Goal: Book appointment/travel/reservation

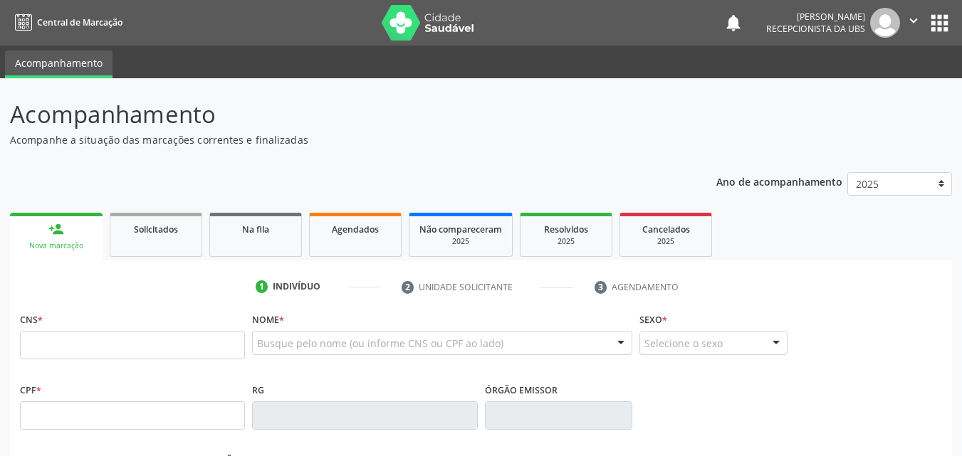
click at [31, 340] on input "text" at bounding box center [132, 345] width 225 height 28
click at [34, 345] on input "text" at bounding box center [132, 345] width 225 height 28
click at [29, 343] on input "text" at bounding box center [132, 345] width 225 height 28
type input "704 6086 0271 4523"
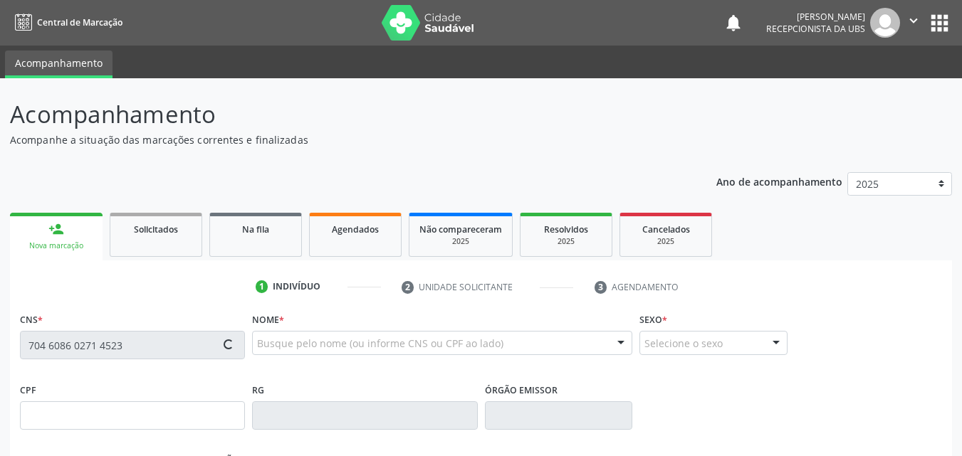
type input "[DATE]"
type input "[PERSON_NAME]"
type input "[PHONE_NUMBER]"
type input "134.890.164-08"
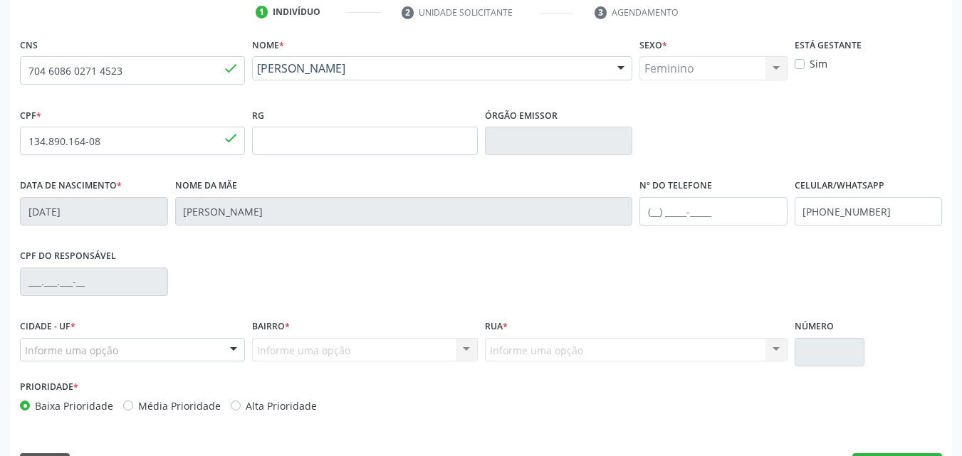
scroll to position [315, 0]
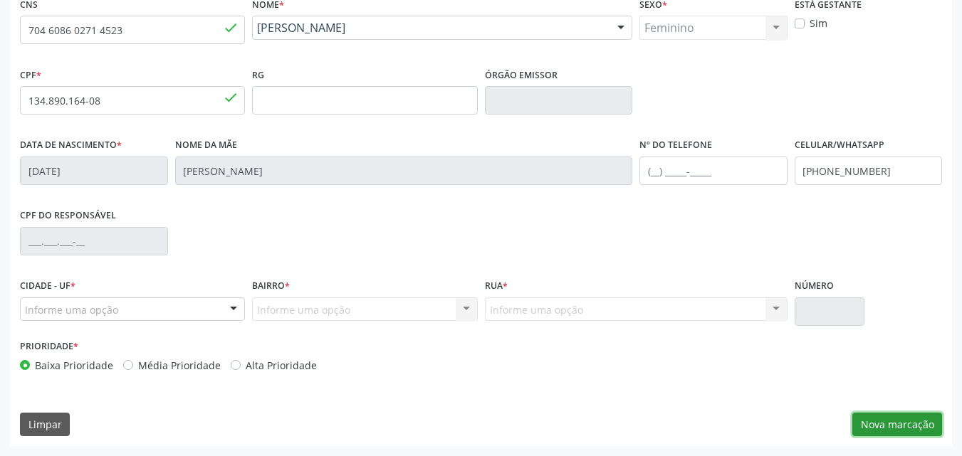
click at [890, 421] on button "Nova marcação" at bounding box center [897, 425] width 90 height 24
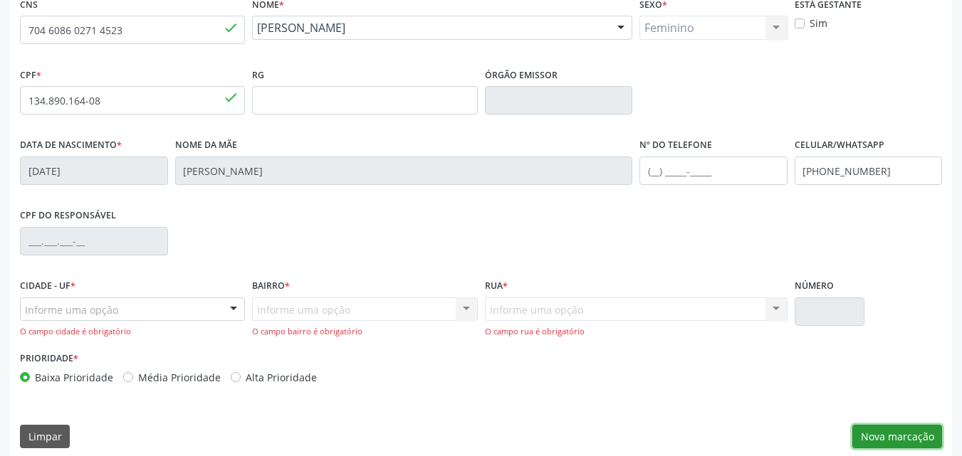
drag, startPoint x: 890, startPoint y: 435, endPoint x: 888, endPoint y: 445, distance: 10.2
click at [890, 443] on button "Nova marcação" at bounding box center [897, 437] width 90 height 24
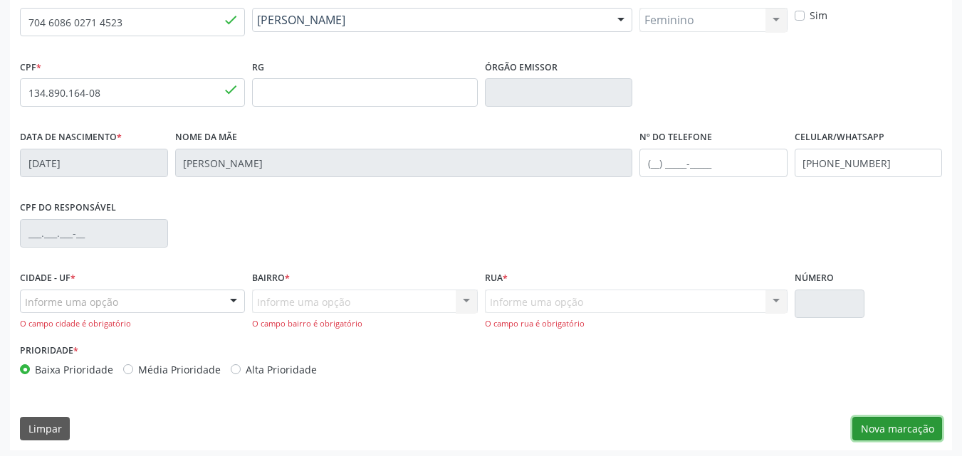
scroll to position [327, 0]
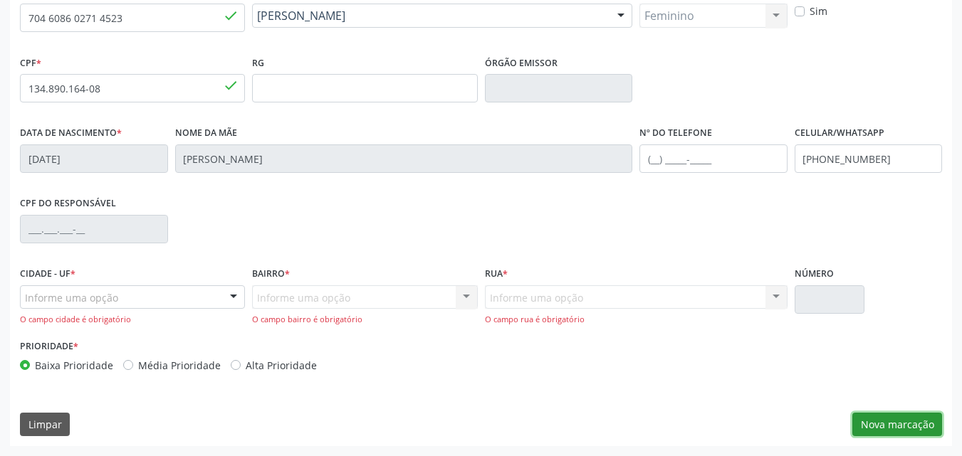
click at [878, 425] on button "Nova marcação" at bounding box center [897, 425] width 90 height 24
click at [875, 427] on button "Nova marcação" at bounding box center [897, 425] width 90 height 24
click at [902, 425] on button "Nova marcação" at bounding box center [897, 425] width 90 height 24
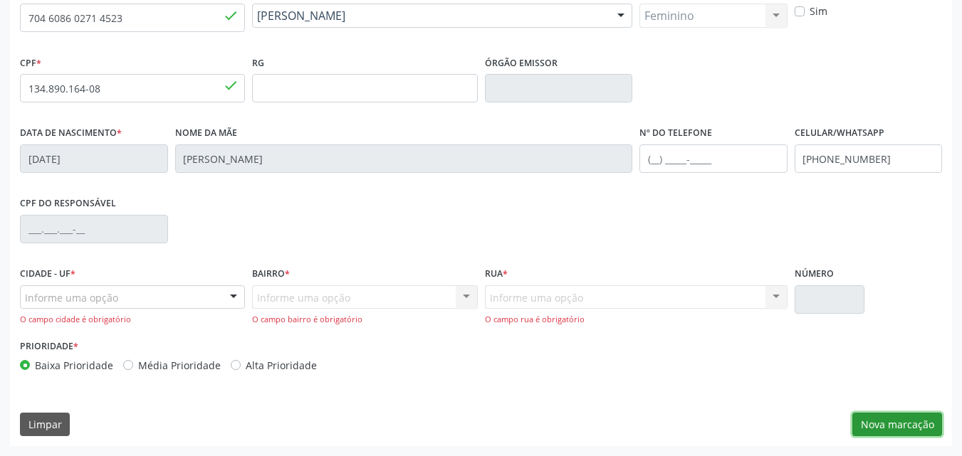
click at [901, 423] on button "Nova marcação" at bounding box center [897, 425] width 90 height 24
click at [900, 422] on button "Nova marcação" at bounding box center [897, 425] width 90 height 24
drag, startPoint x: 900, startPoint y: 422, endPoint x: 875, endPoint y: 425, distance: 25.1
click at [893, 421] on button "Nova marcação" at bounding box center [897, 425] width 90 height 24
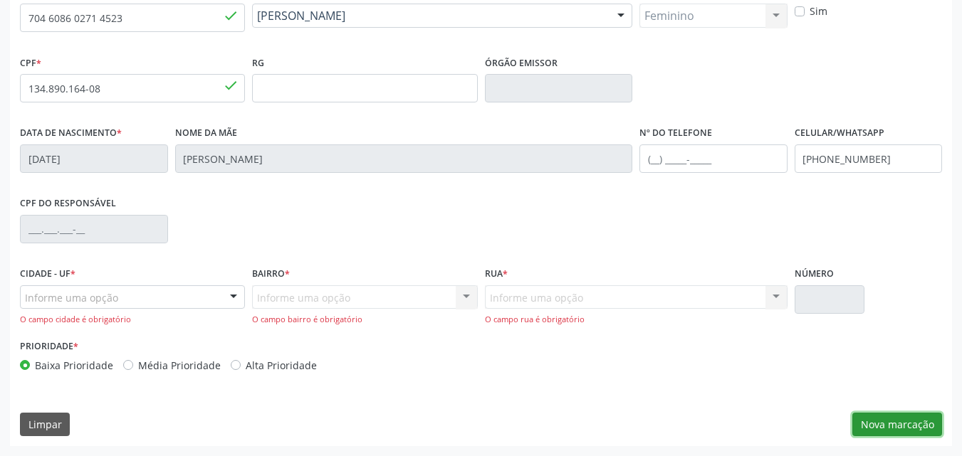
click at [875, 423] on button "Nova marcação" at bounding box center [897, 425] width 90 height 24
click at [875, 428] on button "Nova marcação" at bounding box center [897, 425] width 90 height 24
click at [898, 425] on button "Nova marcação" at bounding box center [897, 425] width 90 height 24
click at [898, 426] on button "Nova marcação" at bounding box center [897, 425] width 90 height 24
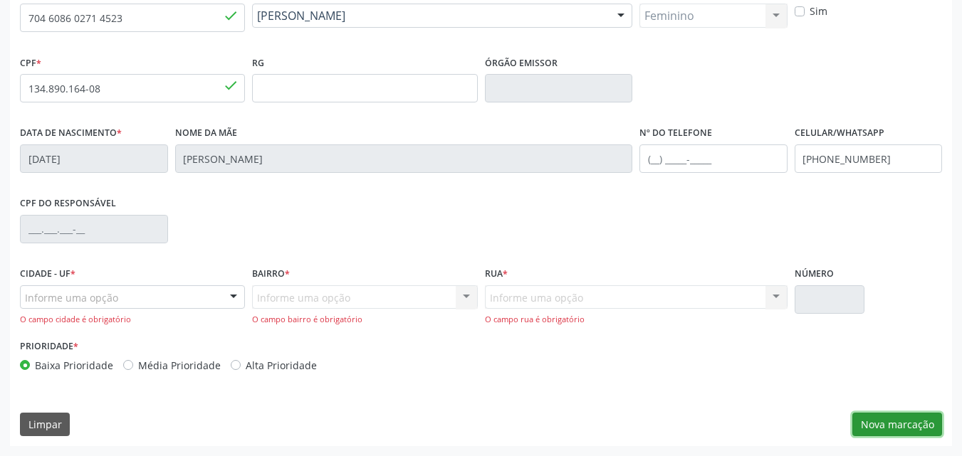
click at [898, 428] on button "Nova marcação" at bounding box center [897, 425] width 90 height 24
click at [897, 430] on button "Nova marcação" at bounding box center [897, 425] width 90 height 24
click at [895, 435] on button "Nova marcação" at bounding box center [897, 425] width 90 height 24
click at [893, 439] on div "CNS 704 6086 0271 4523 done Nome * [PERSON_NAME] [PERSON_NAME] CNS: 704 6086 02…" at bounding box center [481, 213] width 942 height 465
click at [892, 439] on div "CNS 704 6086 0271 4523 done Nome * [PERSON_NAME] [PERSON_NAME] CNS: 704 6086 02…" at bounding box center [481, 213] width 942 height 465
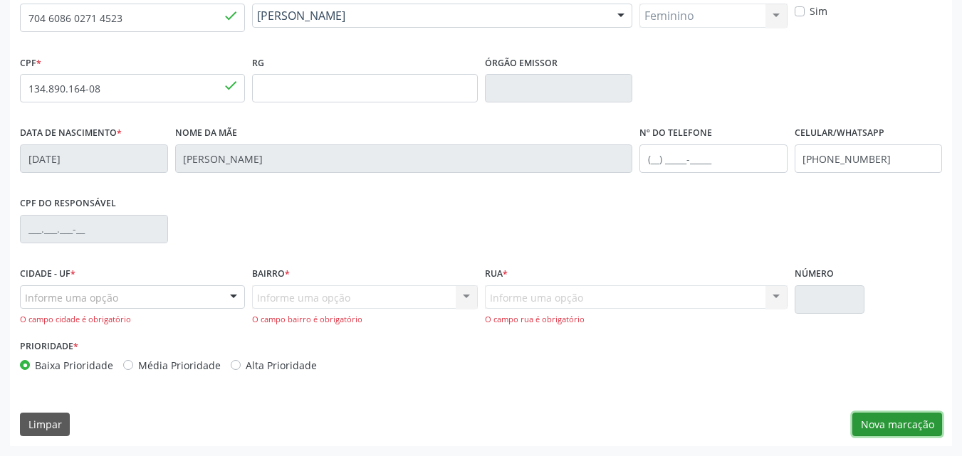
click at [889, 417] on button "Nova marcação" at bounding box center [897, 425] width 90 height 24
click at [888, 419] on button "Nova marcação" at bounding box center [897, 425] width 90 height 24
click at [888, 420] on button "Nova marcação" at bounding box center [897, 425] width 90 height 24
click at [884, 421] on button "Nova marcação" at bounding box center [897, 425] width 90 height 24
click at [892, 424] on button "Nova marcação" at bounding box center [897, 425] width 90 height 24
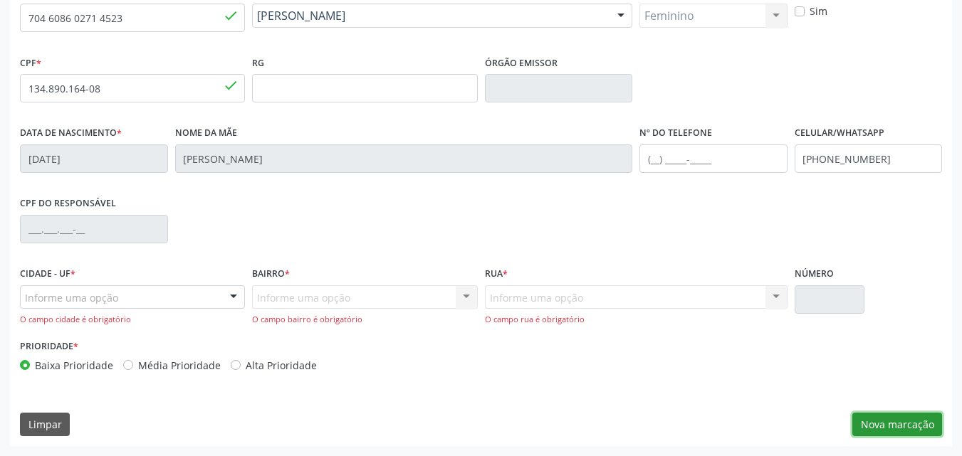
click at [892, 424] on button "Nova marcação" at bounding box center [897, 425] width 90 height 24
click at [892, 425] on button "Nova marcação" at bounding box center [897, 425] width 90 height 24
click at [892, 426] on button "Nova marcação" at bounding box center [897, 425] width 90 height 24
drag, startPoint x: 892, startPoint y: 426, endPoint x: 890, endPoint y: 435, distance: 9.4
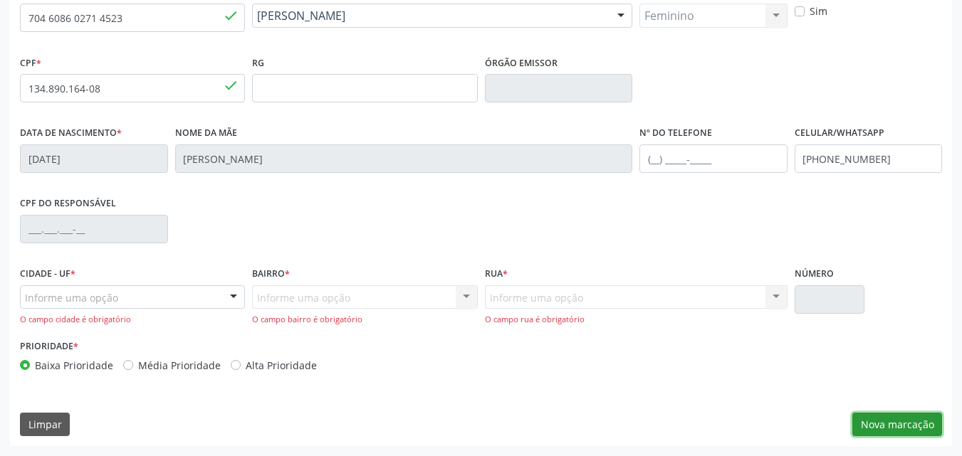
click at [891, 431] on button "Nova marcação" at bounding box center [897, 425] width 90 height 24
click at [905, 432] on button "Nova marcação" at bounding box center [897, 425] width 90 height 24
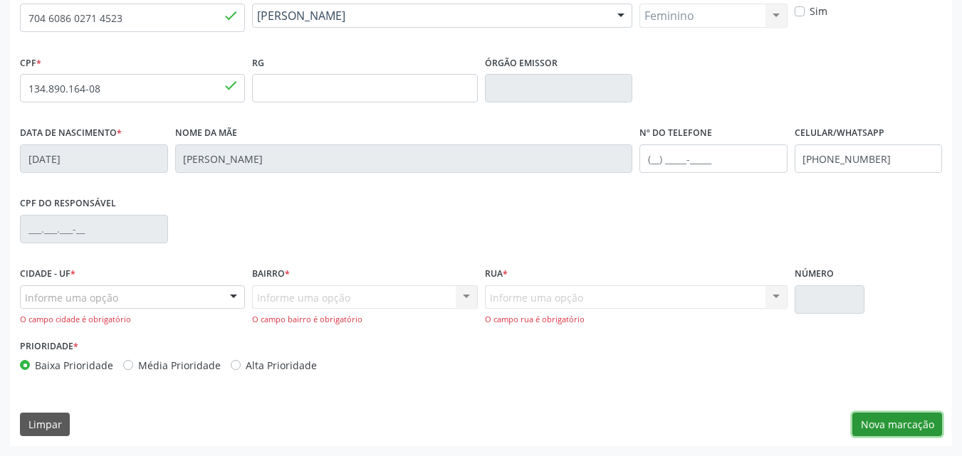
click at [905, 432] on button "Nova marcação" at bounding box center [897, 425] width 90 height 24
click at [904, 432] on button "Nova marcação" at bounding box center [897, 425] width 90 height 24
click at [900, 431] on button "Nova marcação" at bounding box center [897, 425] width 90 height 24
click at [898, 430] on button "Nova marcação" at bounding box center [897, 425] width 90 height 24
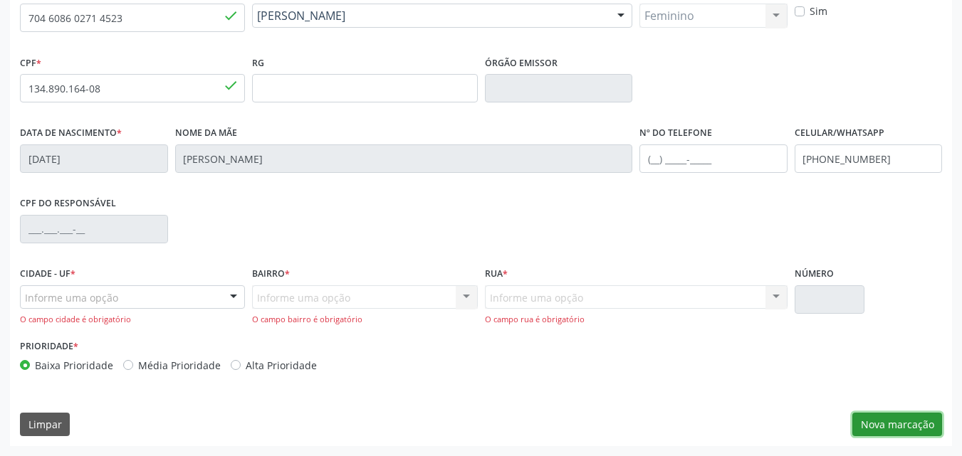
click at [886, 431] on button "Nova marcação" at bounding box center [897, 425] width 90 height 24
drag, startPoint x: 886, startPoint y: 431, endPoint x: 856, endPoint y: 411, distance: 35.9
click at [880, 416] on button "Nova marcação" at bounding box center [897, 425] width 90 height 24
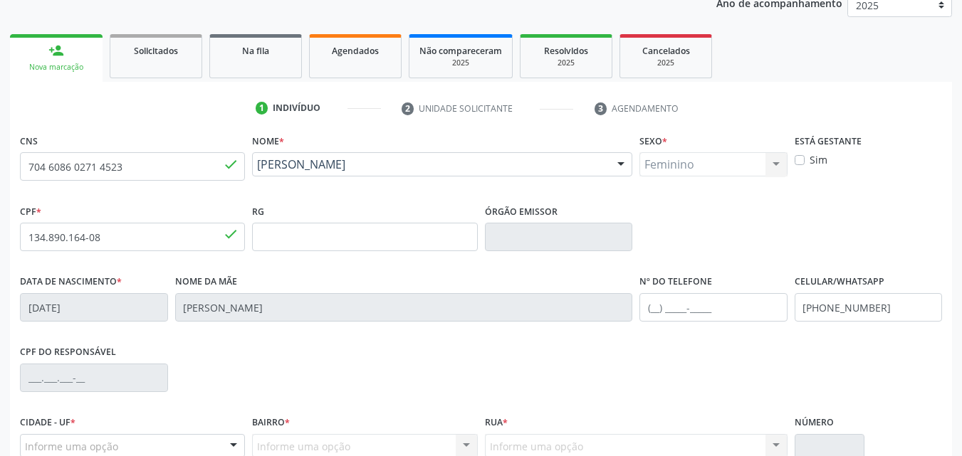
scroll to position [214, 0]
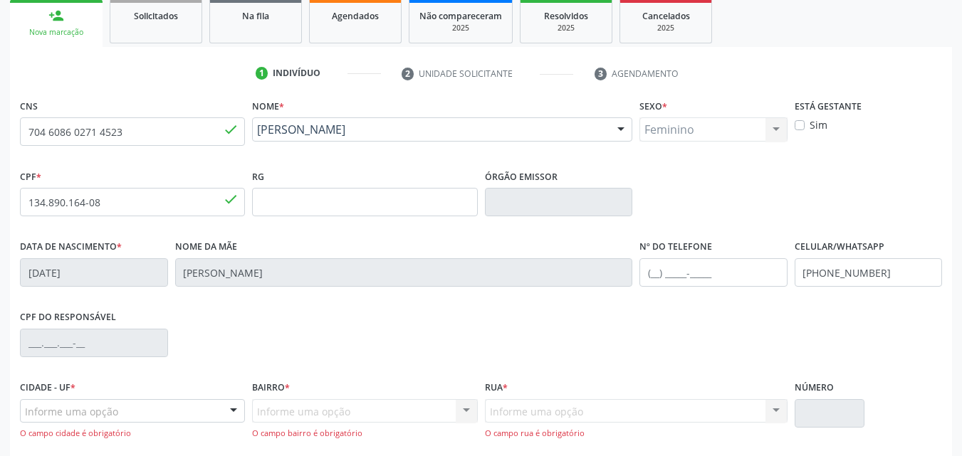
click at [665, 127] on div "Feminino Masculino Feminino Nenhum resultado encontrado para: " " Não há nenhum…" at bounding box center [713, 129] width 148 height 24
click at [772, 132] on div "Feminino Masculino Feminino Nenhum resultado encontrado para: " " Não há nenhum…" at bounding box center [713, 129] width 148 height 24
click at [777, 127] on div "Feminino Masculino Feminino Nenhum resultado encontrado para: " " Não há nenhum…" at bounding box center [713, 129] width 148 height 24
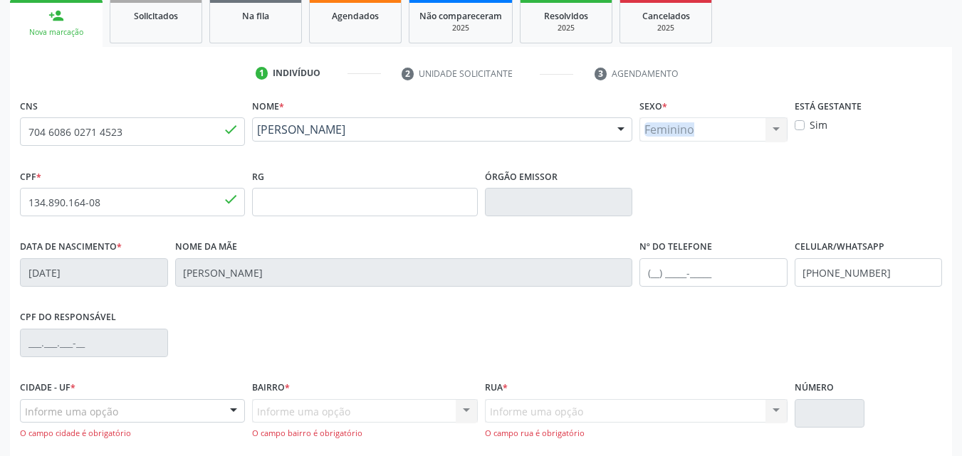
click at [777, 127] on div "Feminino Masculino Feminino Nenhum resultado encontrado para: " " Não há nenhum…" at bounding box center [713, 129] width 148 height 24
